Goal: Find contact information: Find contact information

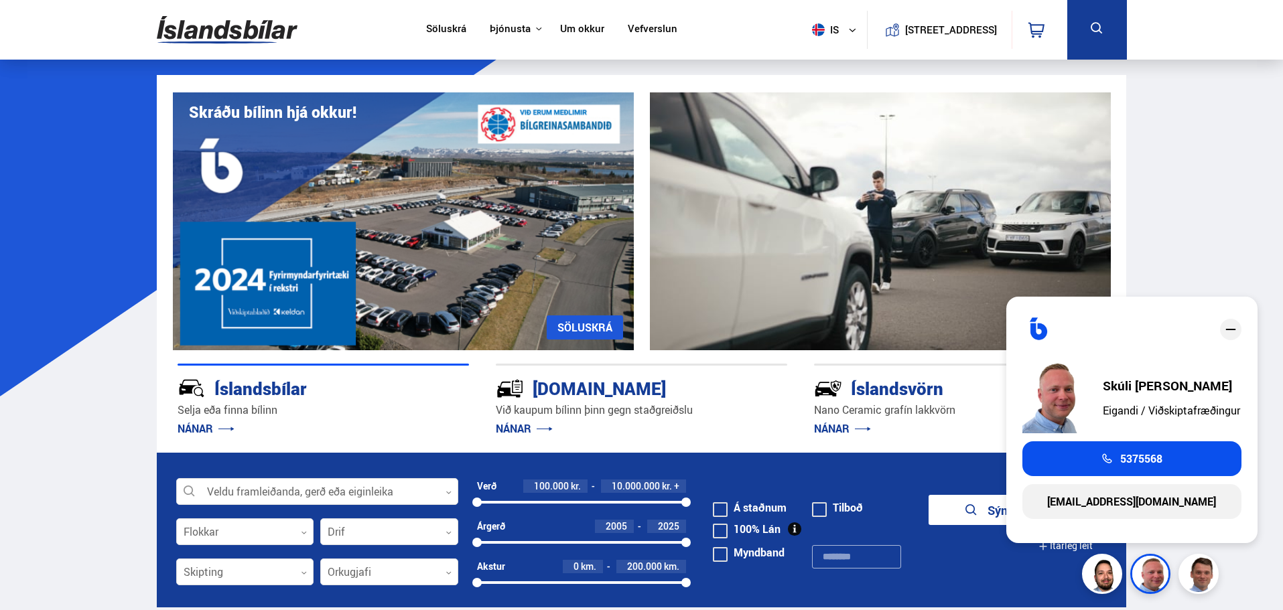
click at [1230, 331] on icon "close" at bounding box center [1231, 330] width 16 height 16
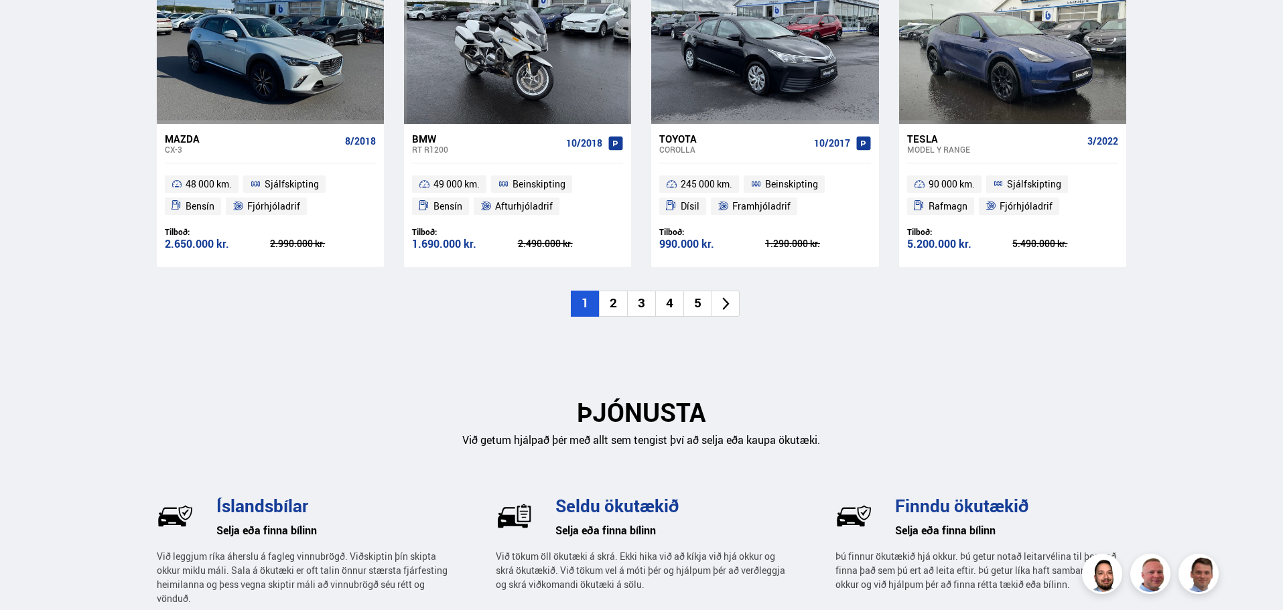
scroll to position [1278, 0]
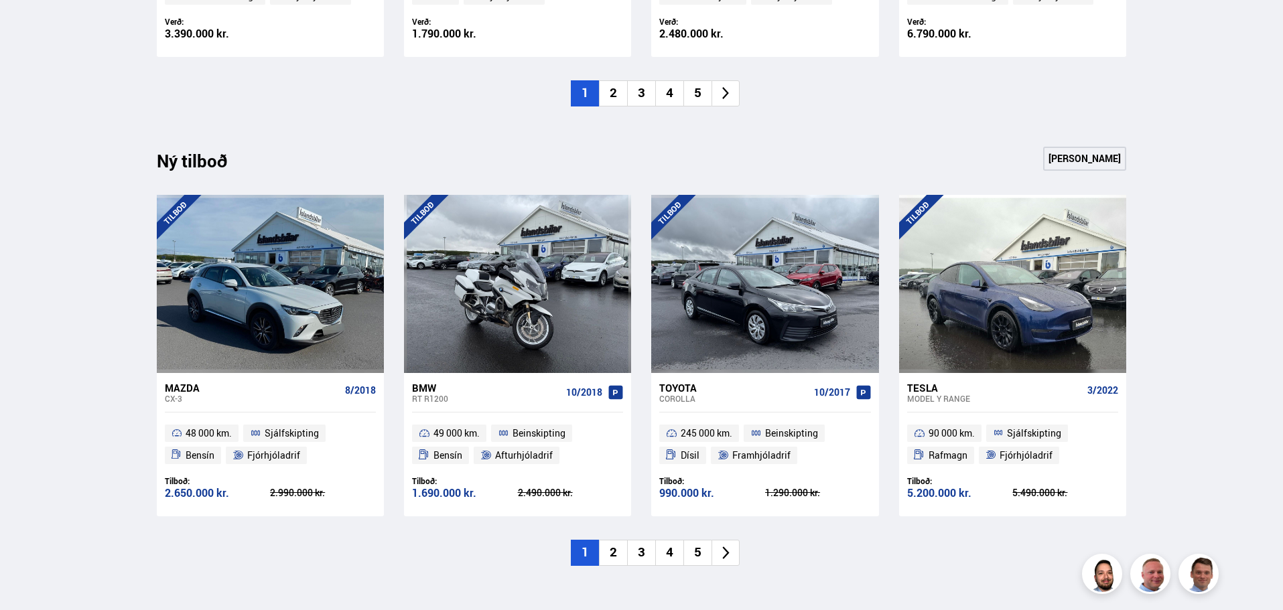
click at [726, 92] on icon at bounding box center [725, 93] width 15 height 15
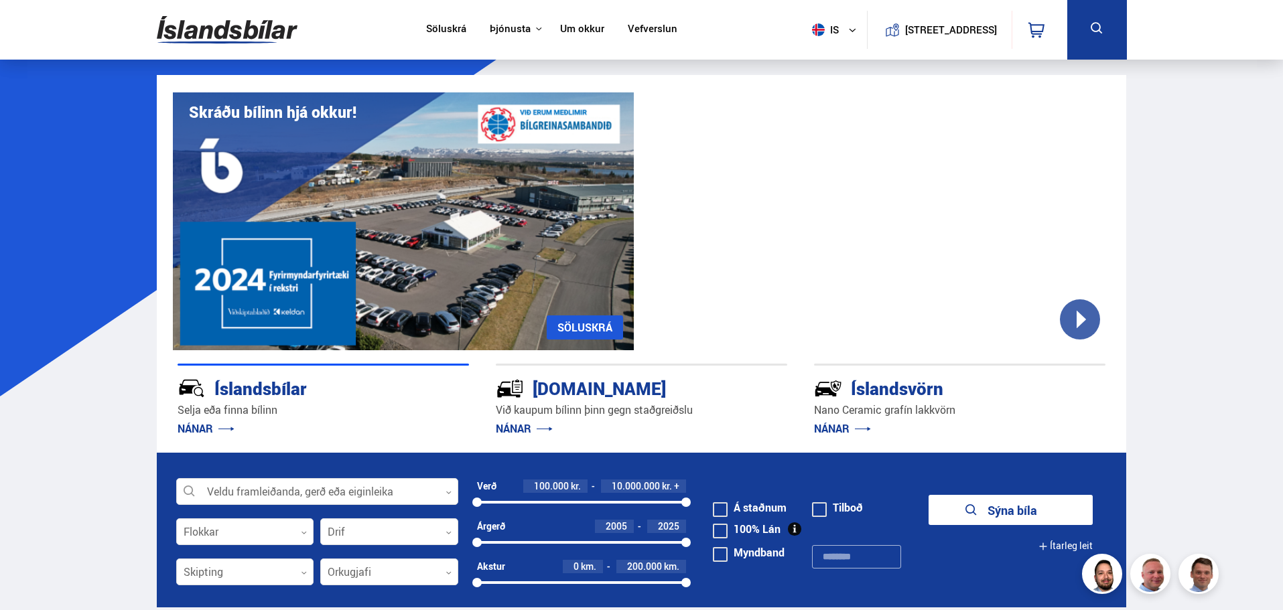
scroll to position [536, 0]
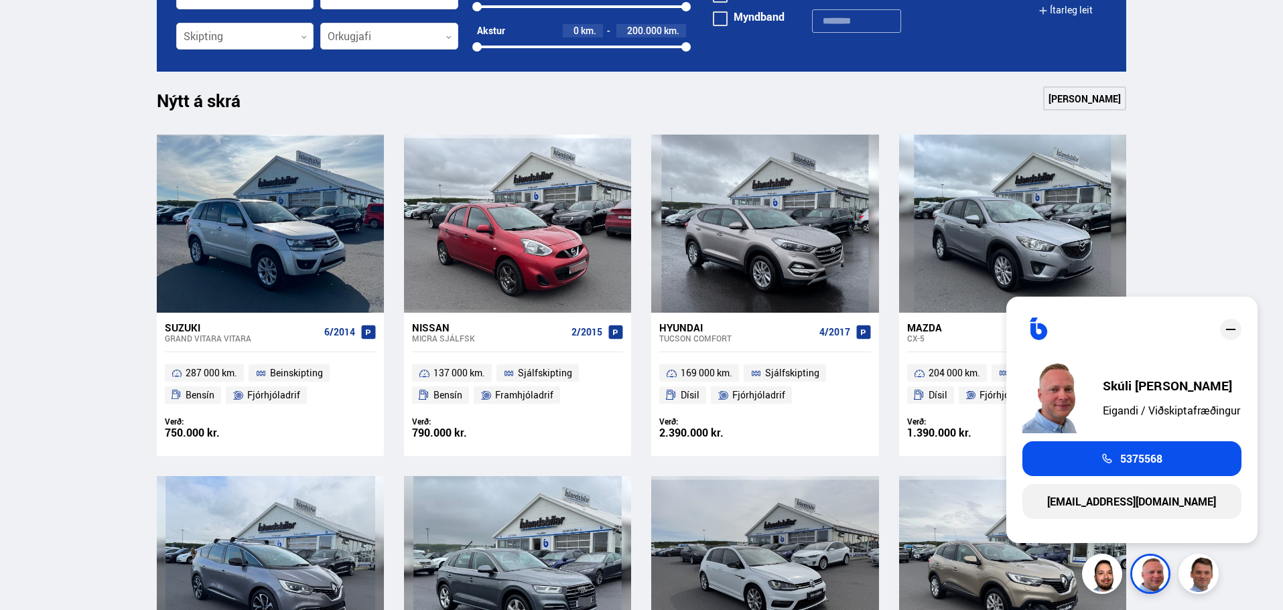
click at [1156, 500] on link "[EMAIL_ADDRESS][DOMAIN_NAME]" at bounding box center [1132, 501] width 219 height 35
click at [1231, 326] on icon "close" at bounding box center [1231, 330] width 16 height 16
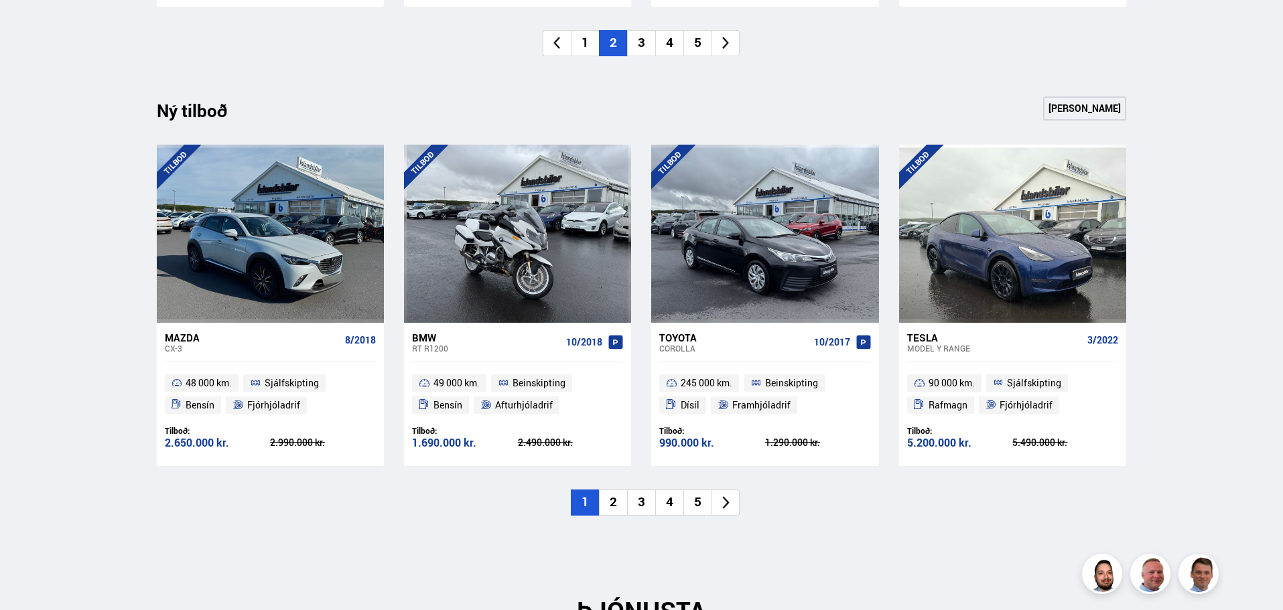
scroll to position [1340, 0]
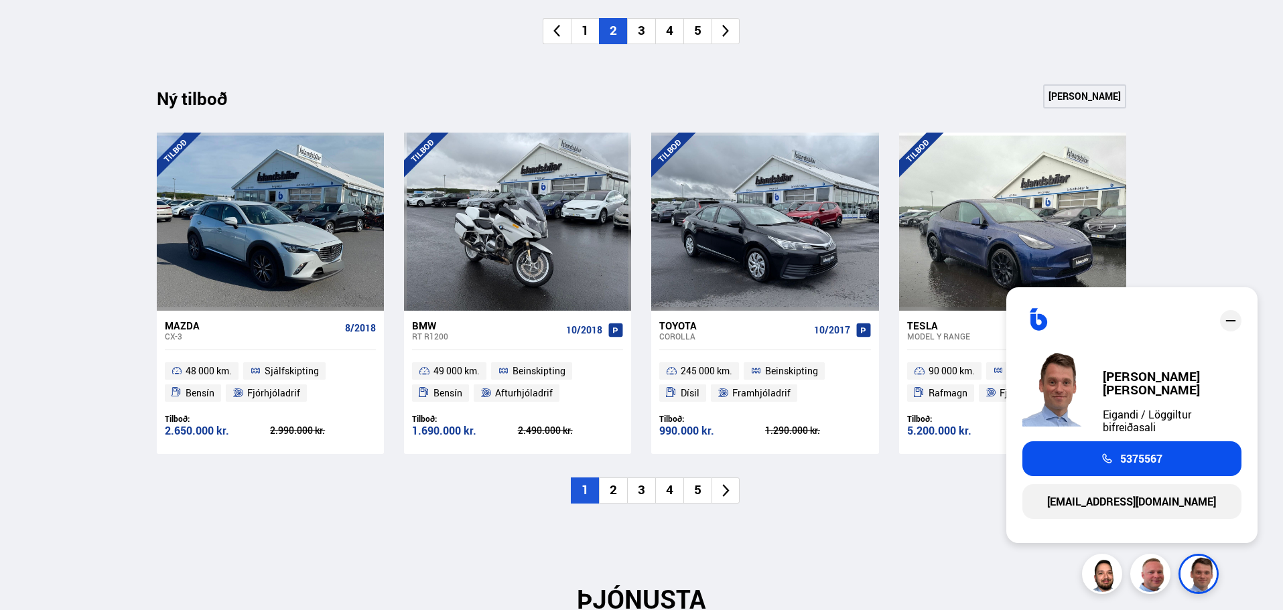
click at [1232, 324] on icon "close" at bounding box center [1231, 321] width 16 height 16
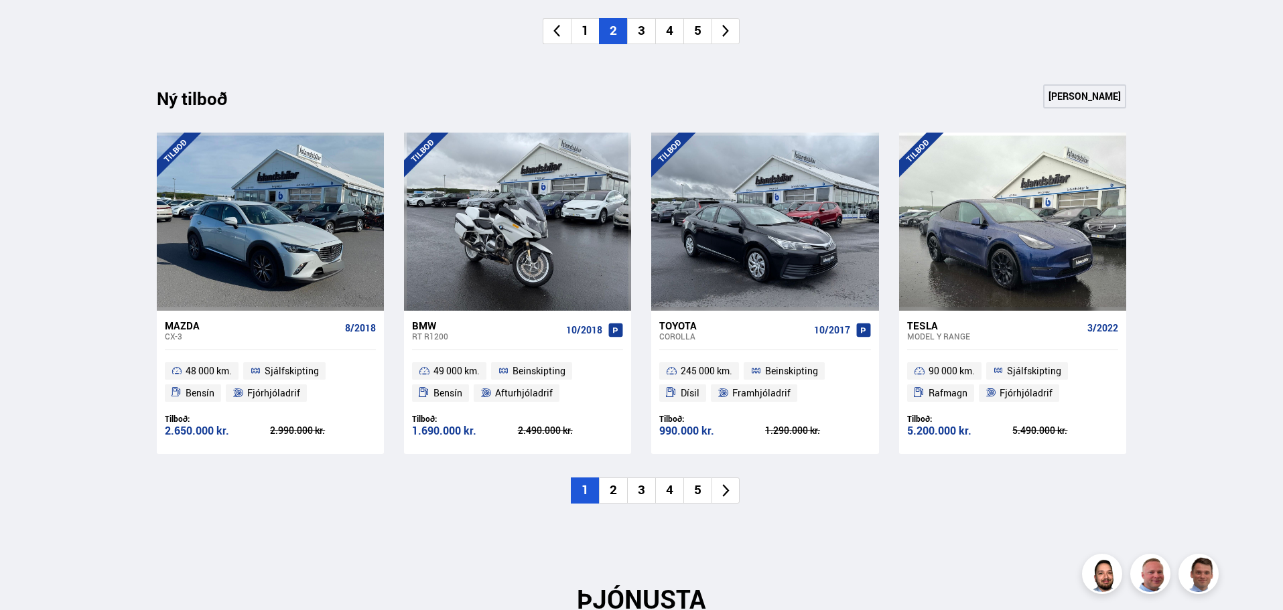
click at [581, 28] on li "1" at bounding box center [585, 31] width 28 height 26
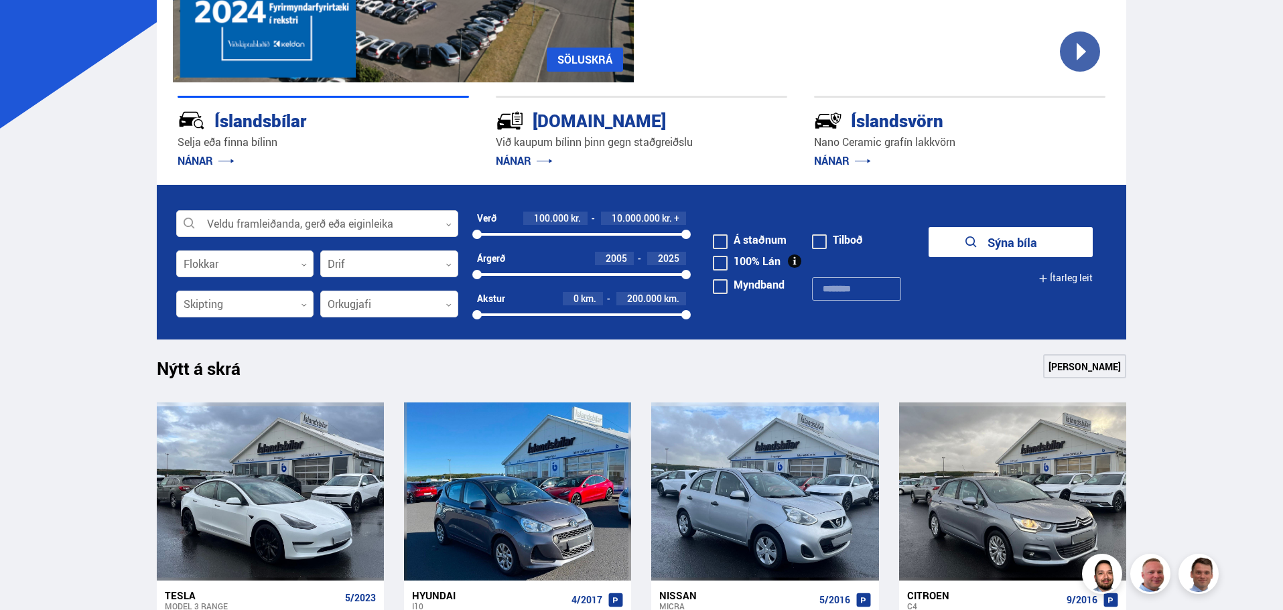
scroll to position [0, 0]
